Goal: Task Accomplishment & Management: Manage account settings

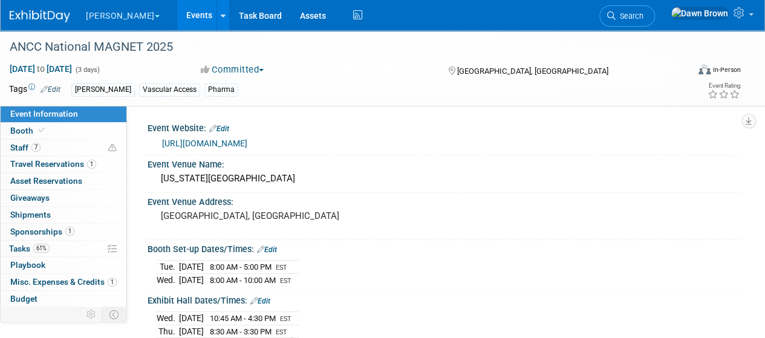
click at [177, 16] on link "Events" at bounding box center [199, 15] width 44 height 30
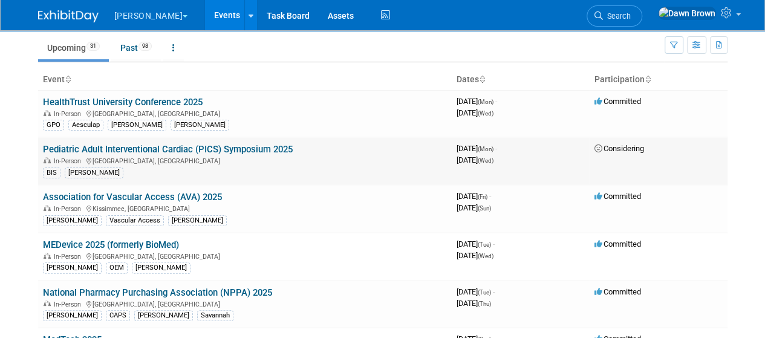
scroll to position [60, 0]
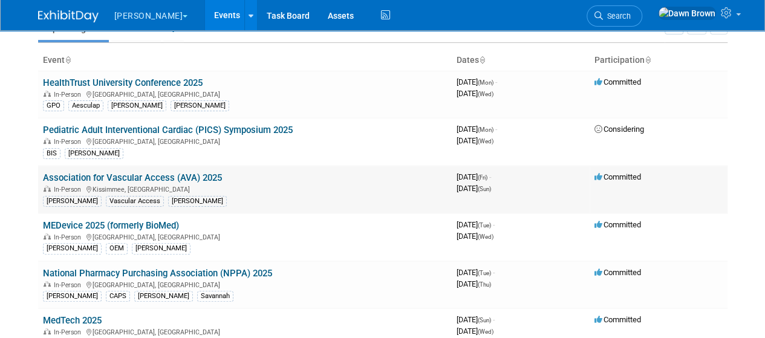
click at [192, 180] on link "Association for Vascular Access (AVA) 2025" at bounding box center [132, 177] width 179 height 11
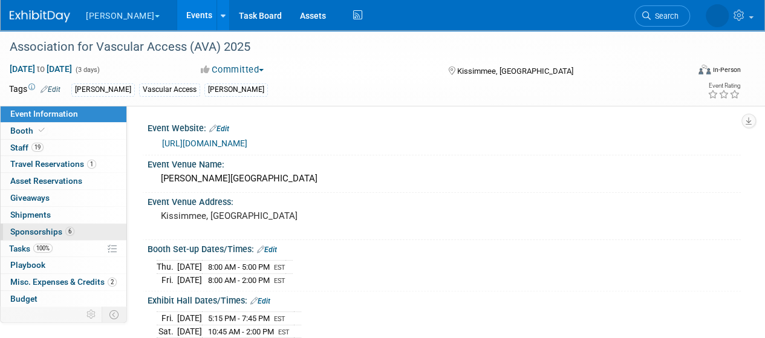
click at [53, 230] on span "Sponsorships 6" at bounding box center [42, 232] width 64 height 10
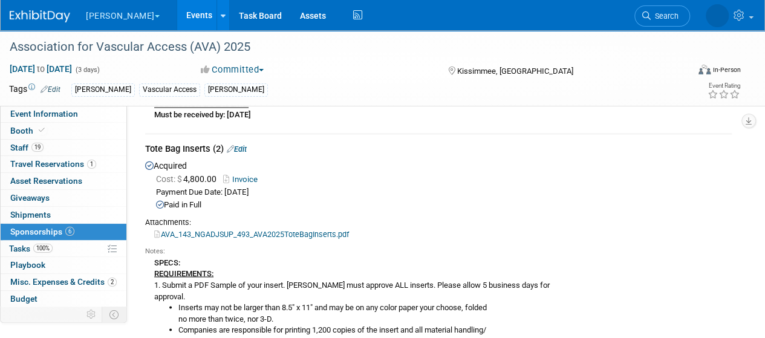
scroll to position [907, 0]
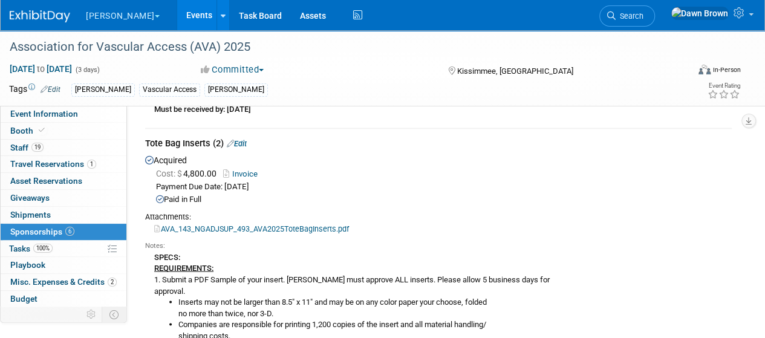
click at [232, 141] on icon at bounding box center [230, 144] width 7 height 8
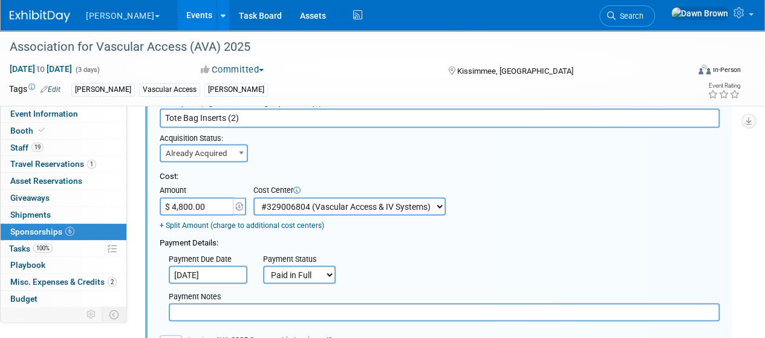
scroll to position [1077, 0]
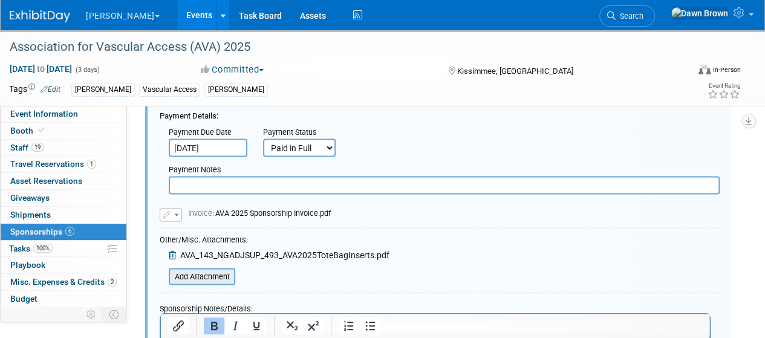
click at [215, 269] on input "file" at bounding box center [162, 276] width 144 height 15
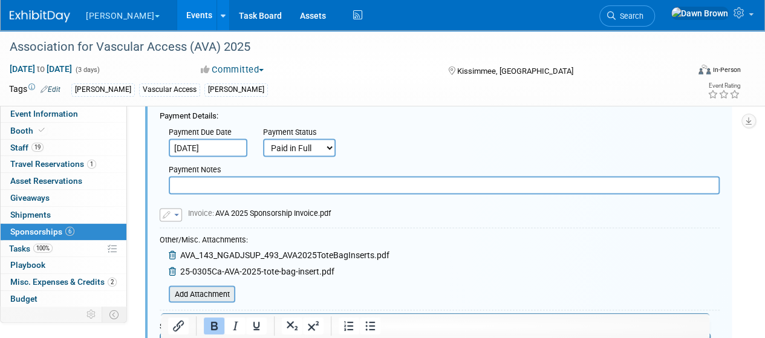
click at [229, 291] on input "file" at bounding box center [162, 294] width 144 height 15
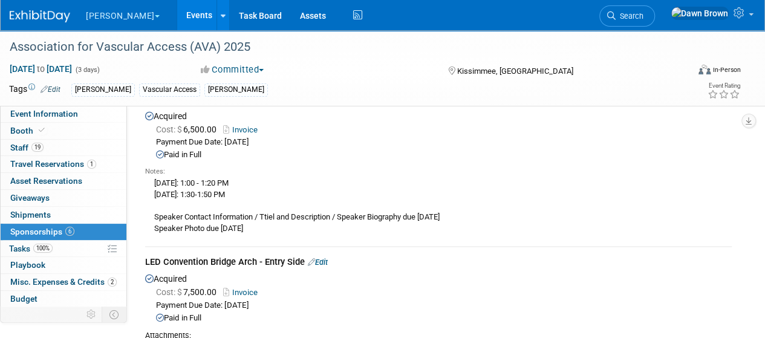
scroll to position [1803, 0]
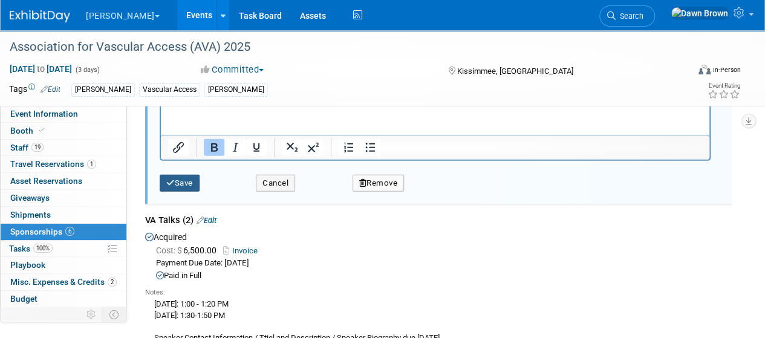
click at [198, 183] on button "Save" at bounding box center [180, 183] width 40 height 17
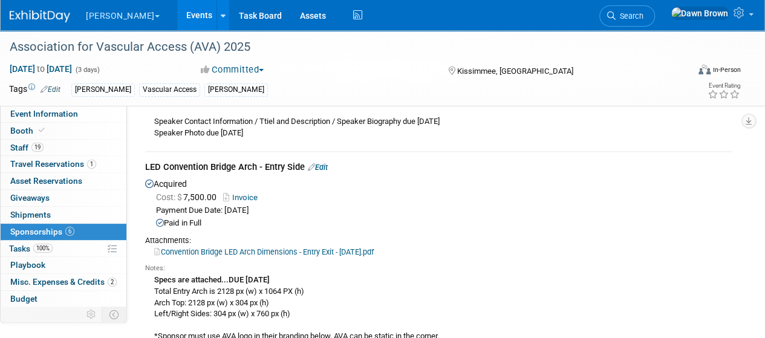
scroll to position [1682, 0]
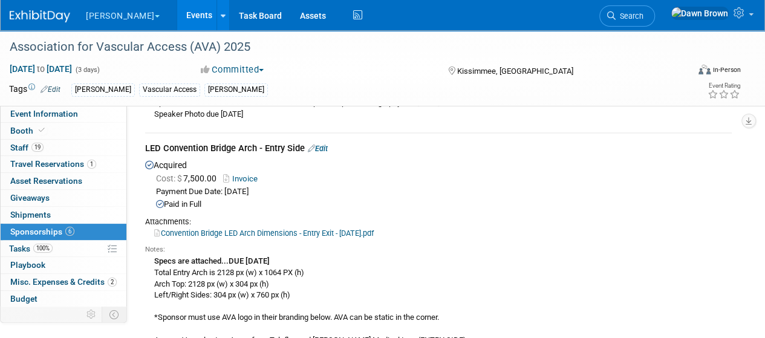
click at [311, 145] on icon at bounding box center [311, 149] width 7 height 8
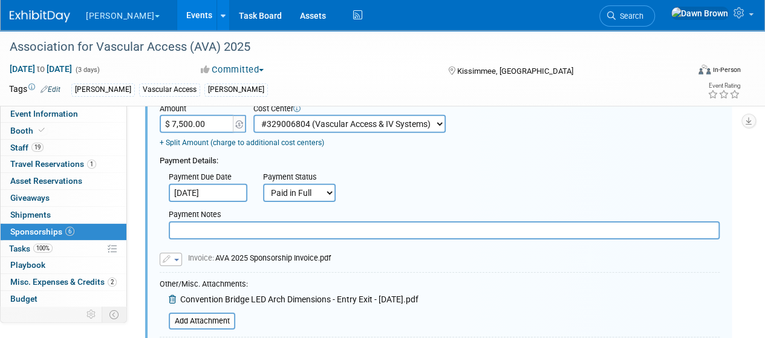
scroll to position [1856, 0]
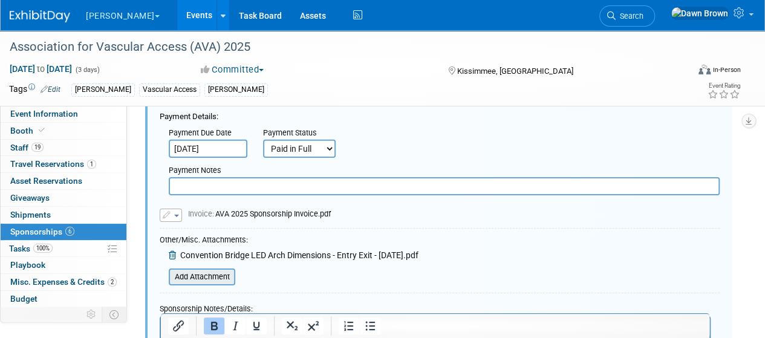
click at [215, 270] on input "file" at bounding box center [162, 277] width 144 height 15
type input "C:\fakepath\25-0305J-braun-final-archway-AVA-2025.mp4"
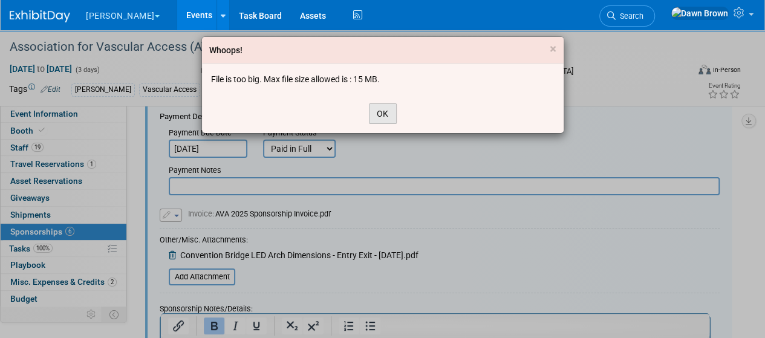
click at [382, 111] on button "OK" at bounding box center [383, 113] width 28 height 21
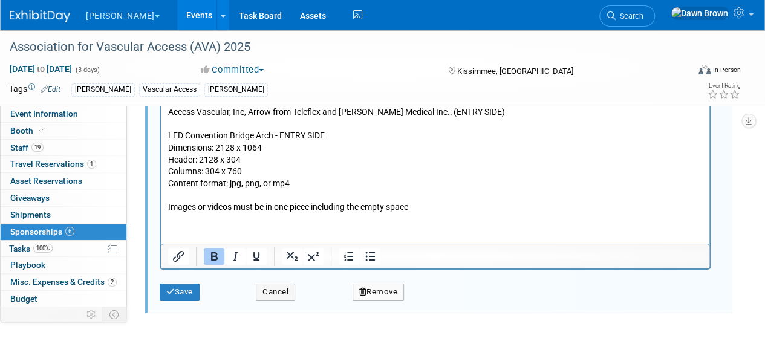
scroll to position [2219, 0]
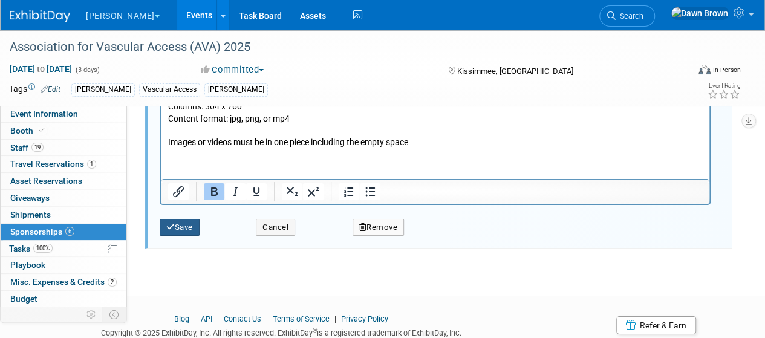
click at [191, 227] on button "Save" at bounding box center [180, 227] width 40 height 17
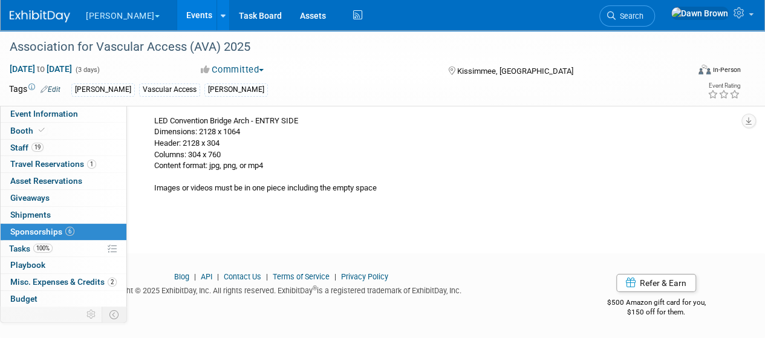
scroll to position [1675, 0]
